Goal: Obtain resource: Download file/media

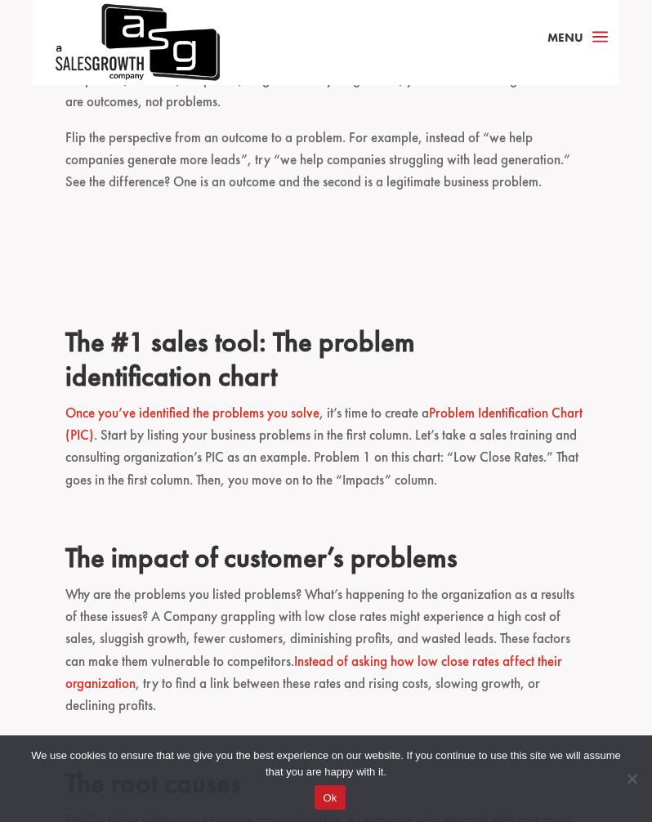
scroll to position [1795, 0]
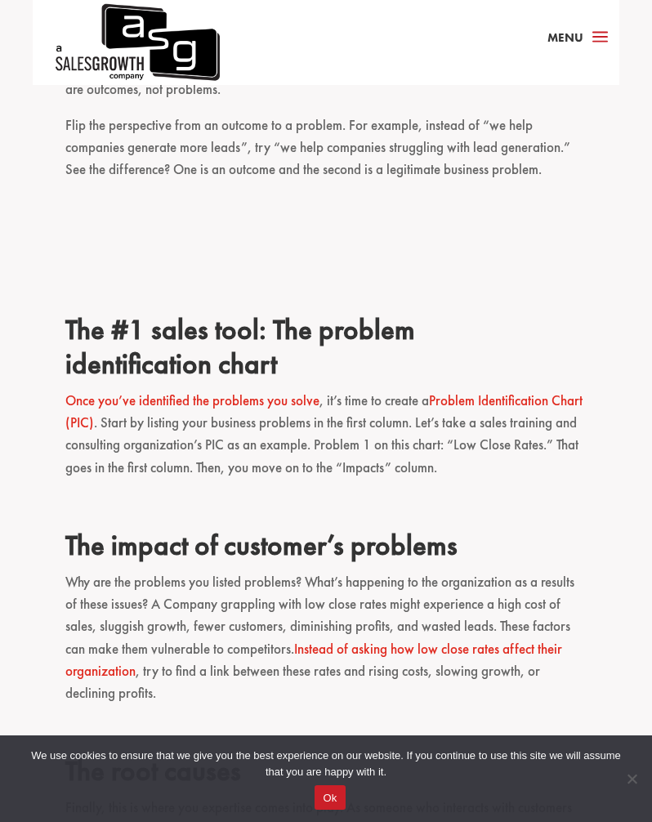
click at [82, 391] on link "Problem Identification Chart (PIC)" at bounding box center [323, 411] width 517 height 40
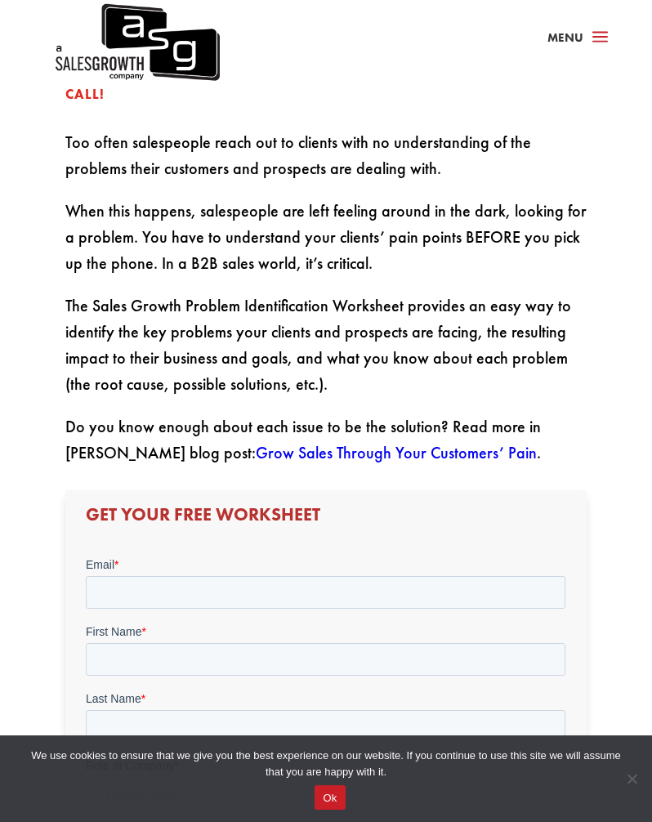
scroll to position [404, 0]
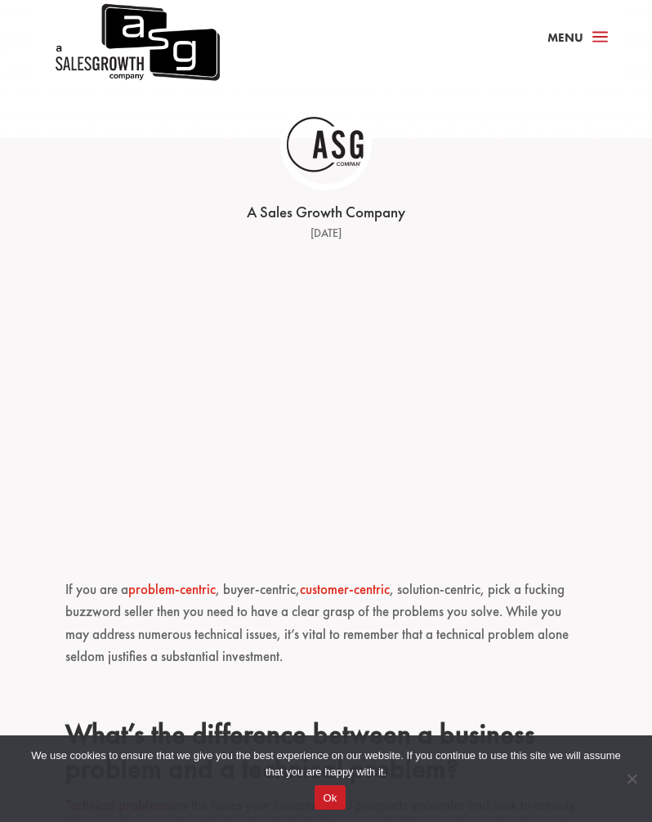
scroll to position [981, 0]
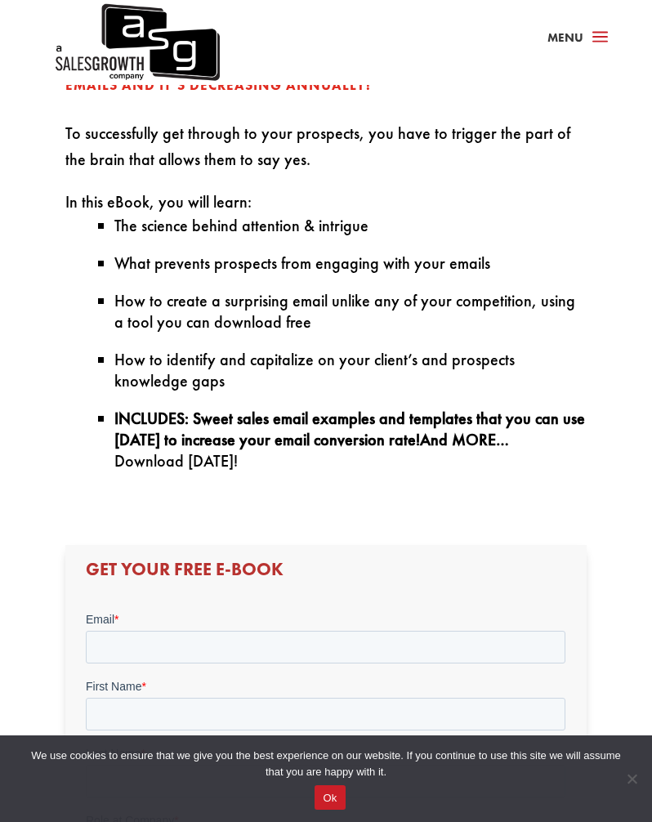
scroll to position [670, 0]
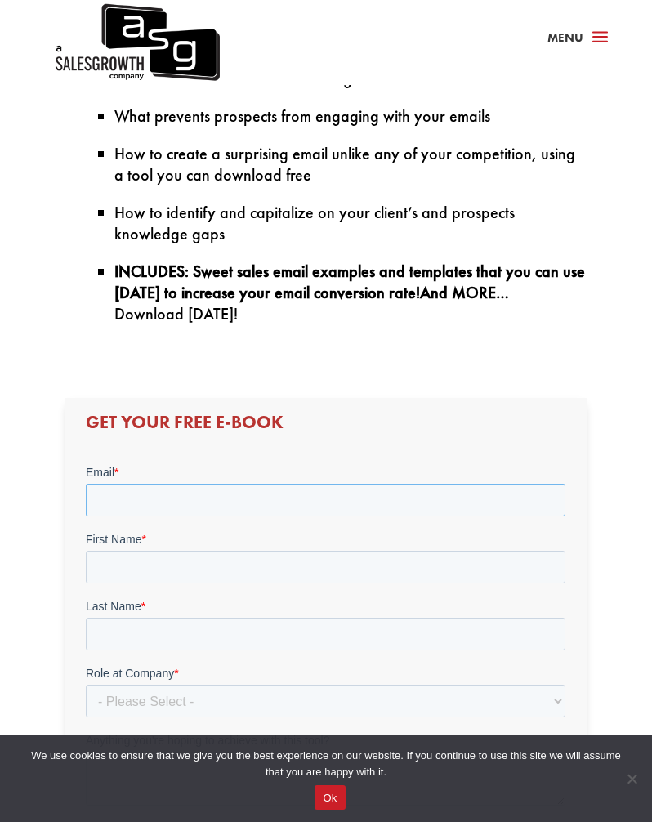
click at [233, 491] on input "Email *" at bounding box center [326, 500] width 480 height 33
type input "jweiser@globalarena.com"
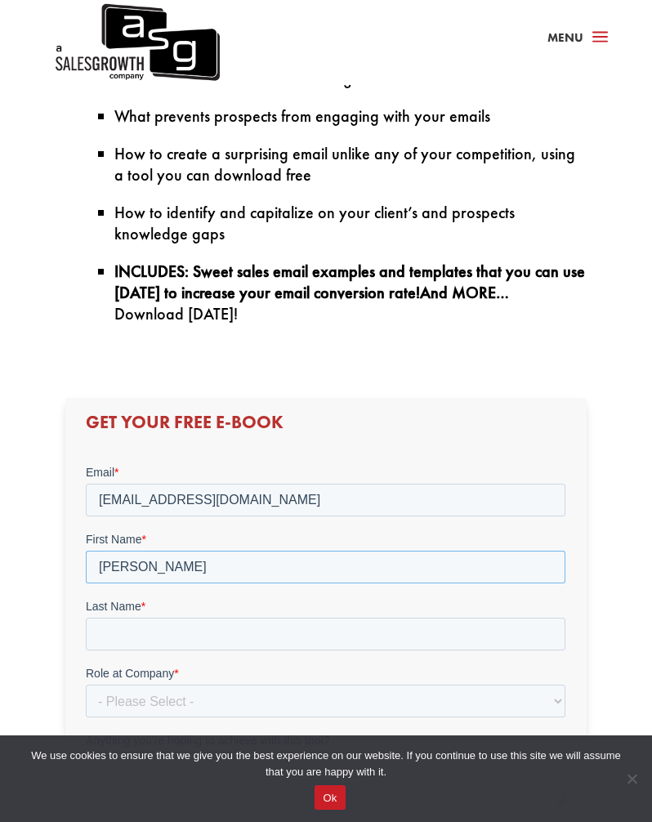
type input "Jeff"
type input "Weiser"
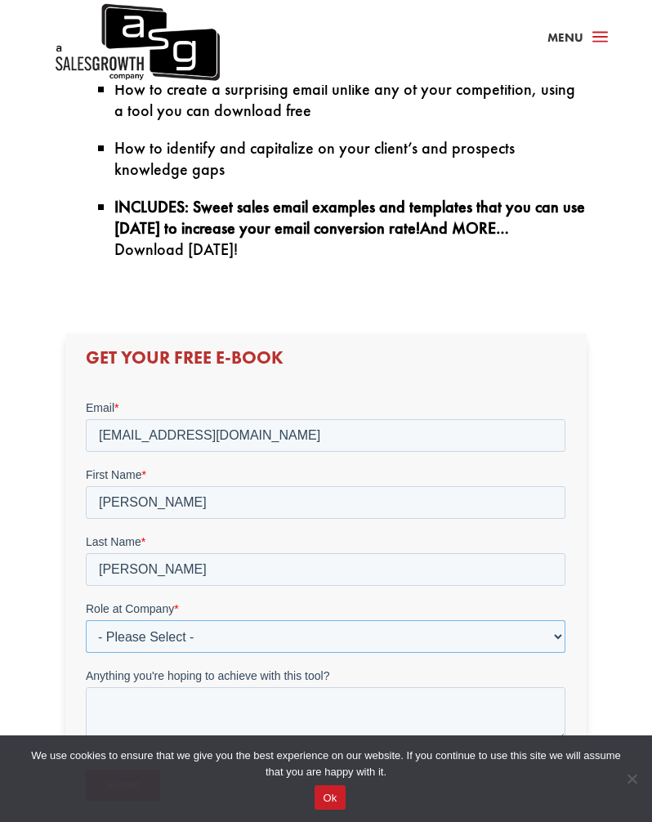
click at [216, 636] on select "- Please Select - C-Level (CRO, CSO, etc) Senior Leadership (VP of Sales, VP of…" at bounding box center [326, 636] width 480 height 33
select select "Director/Manager (Sales Director, Regional Sales Manager, etc)"
click at [86, 620] on select "- Please Select - C-Level (CRO, CSO, etc) Senior Leadership (VP of Sales, VP of…" at bounding box center [326, 636] width 480 height 33
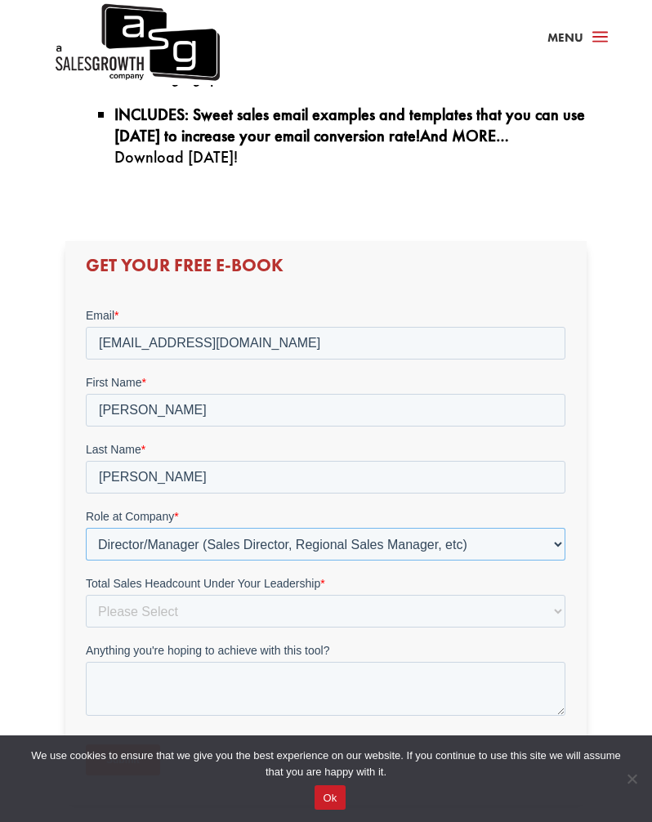
scroll to position [828, 0]
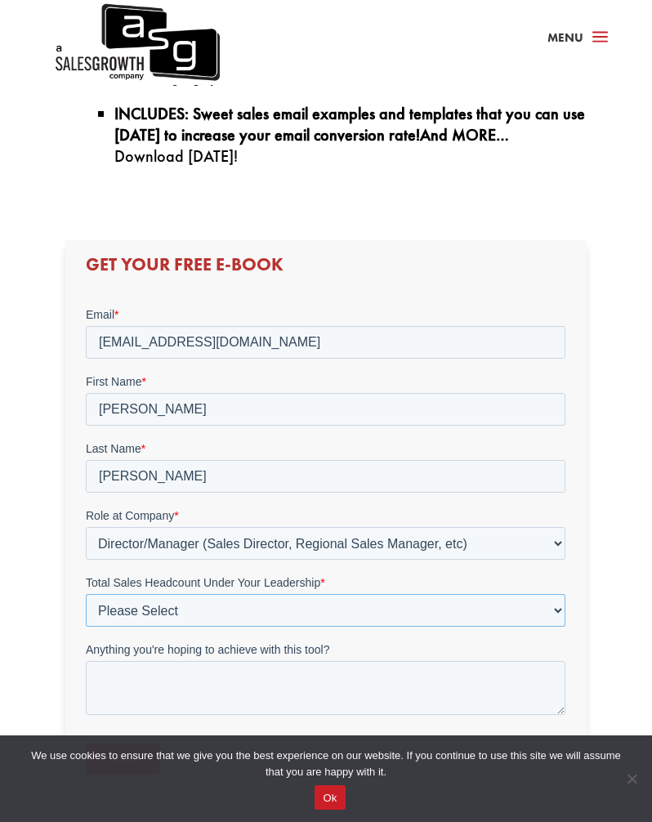
click at [168, 611] on select "Please Select Just Me 1-9 10-19 20-49 50-99 100+" at bounding box center [326, 610] width 480 height 33
select select "1-9"
click at [86, 594] on select "Please Select Just Me 1-9 10-19 20-49 50-99 100+" at bounding box center [326, 610] width 480 height 33
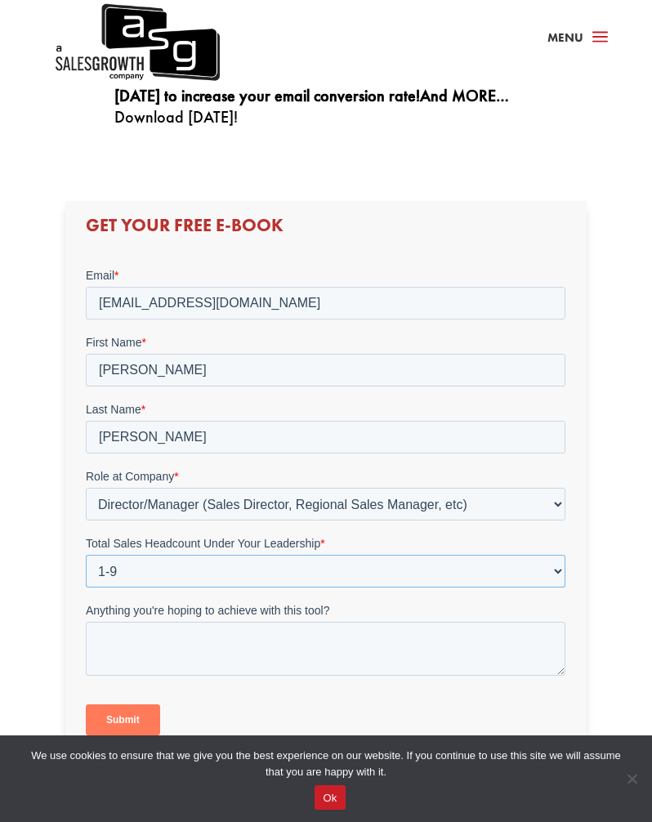
scroll to position [871, 0]
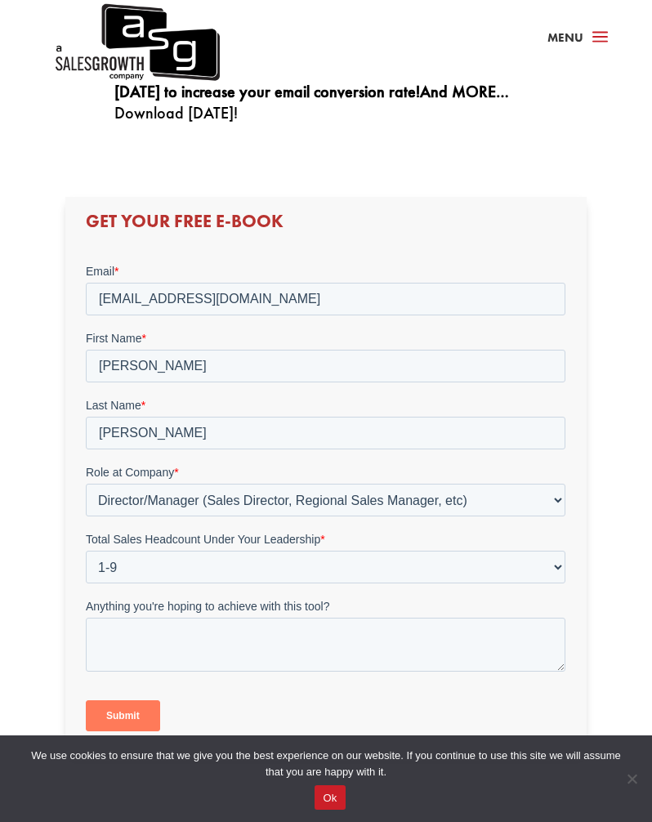
click at [155, 617] on div "Anything you're hoping to achieve with this tool?" at bounding box center [326, 635] width 480 height 74
click at [146, 629] on textarea "Anything you're hoping to achieve with this tool?" at bounding box center [326, 645] width 480 height 54
type textarea "k"
type textarea "Keenan-recommended content and techniques for emails."
click at [126, 709] on input "Submit" at bounding box center [123, 715] width 74 height 31
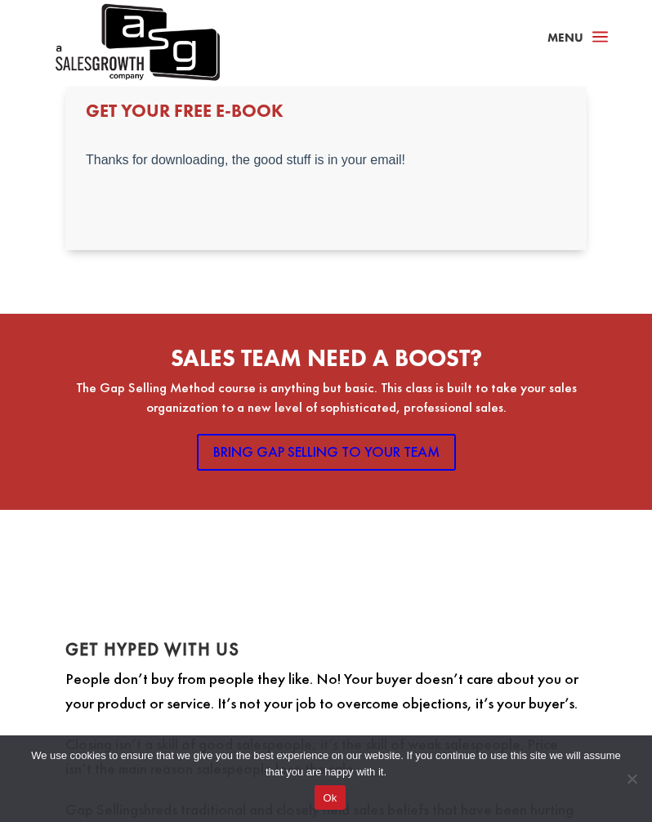
scroll to position [986, 0]
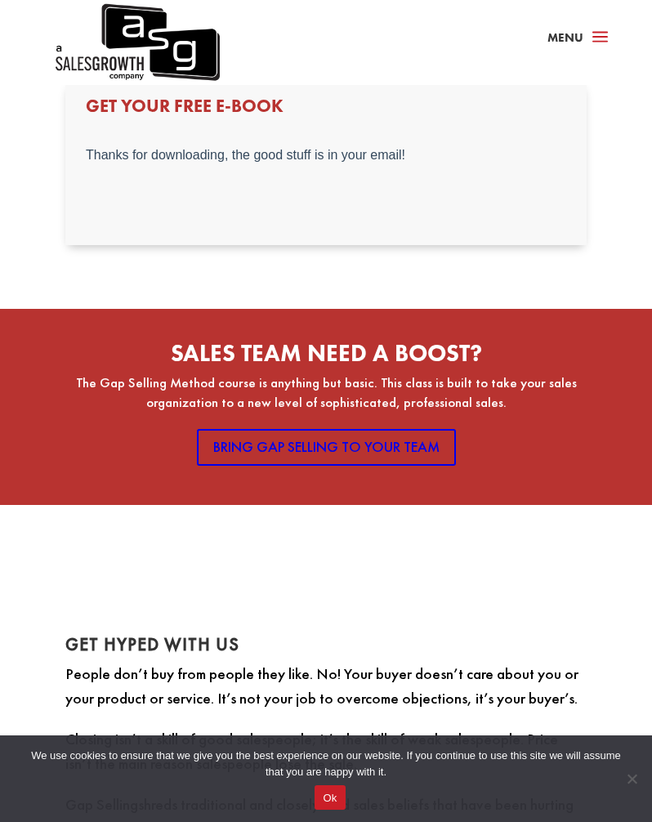
click at [327, 790] on button "Ok" at bounding box center [330, 797] width 30 height 25
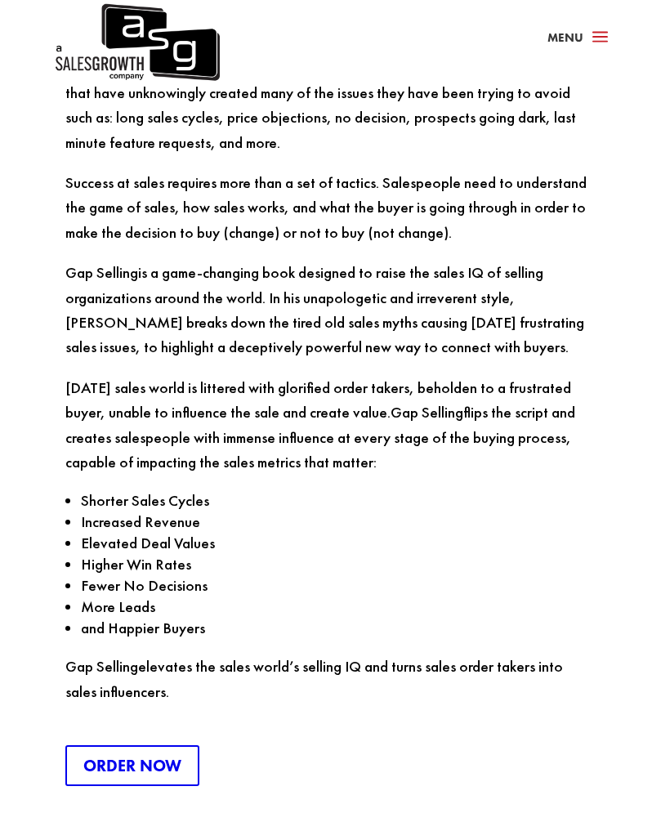
scroll to position [1792, 0]
